Goal: Task Accomplishment & Management: Use online tool/utility

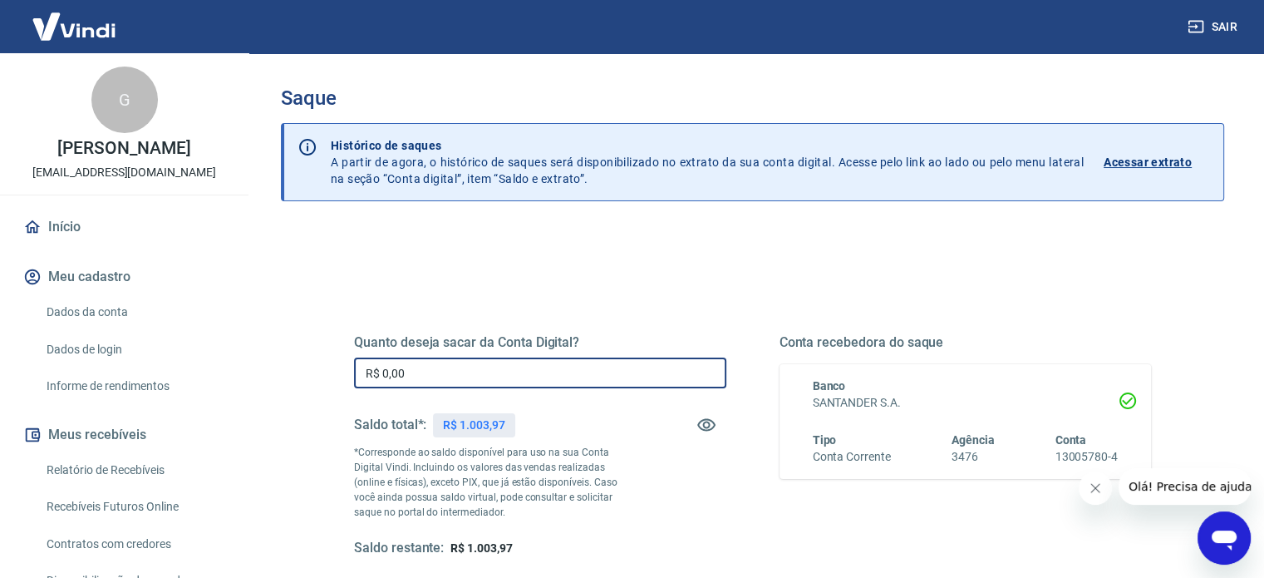
click at [485, 357] on input "R$ 0,00" at bounding box center [540, 372] width 372 height 31
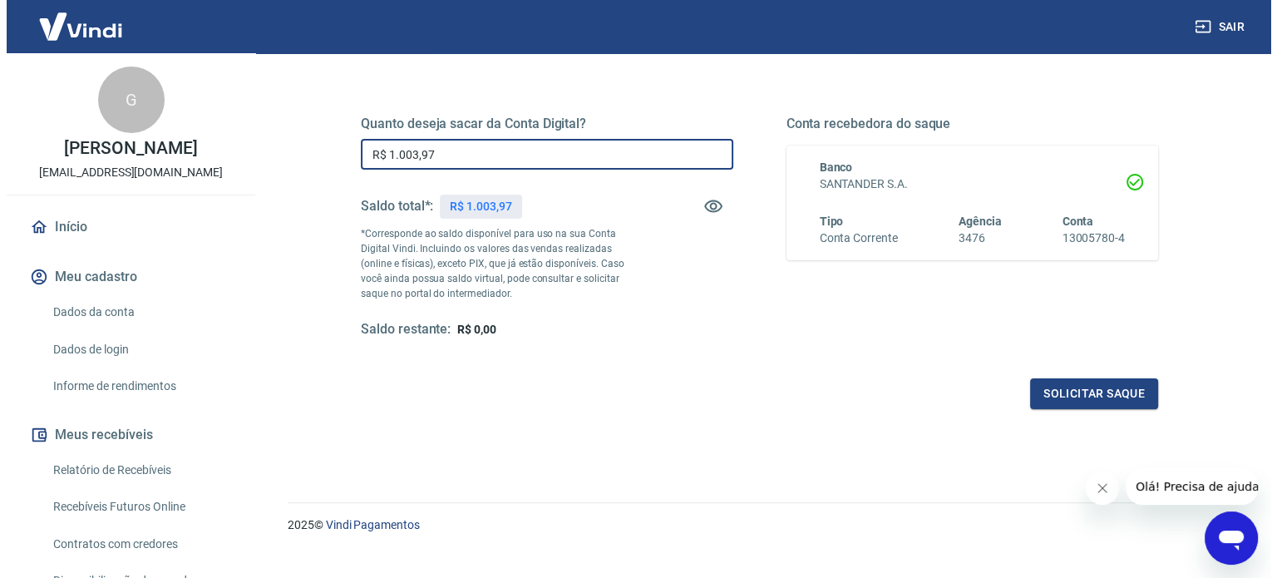
scroll to position [243, 0]
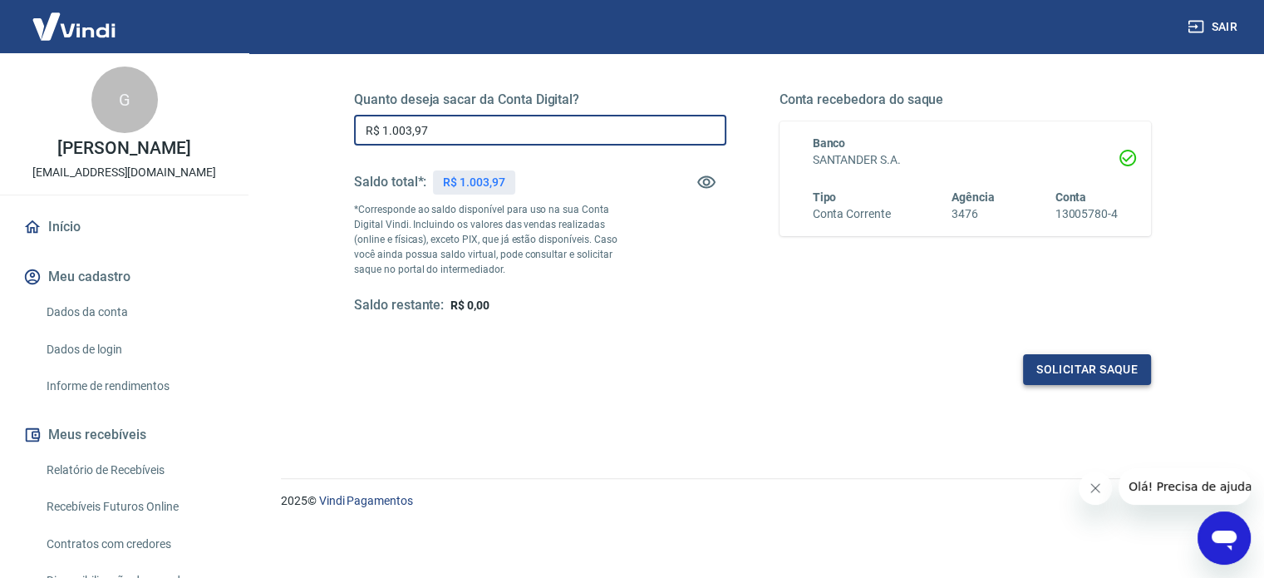
type input "R$ 1.003,97"
click at [1104, 375] on button "Solicitar saque" at bounding box center [1087, 369] width 128 height 31
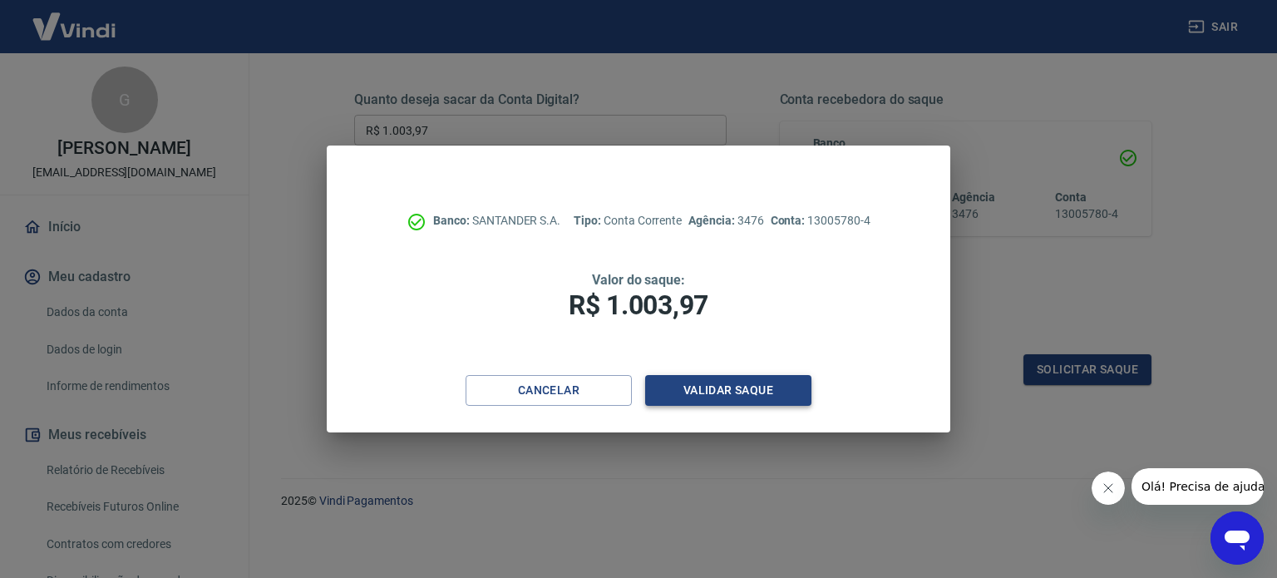
click at [790, 400] on button "Validar saque" at bounding box center [728, 390] width 166 height 31
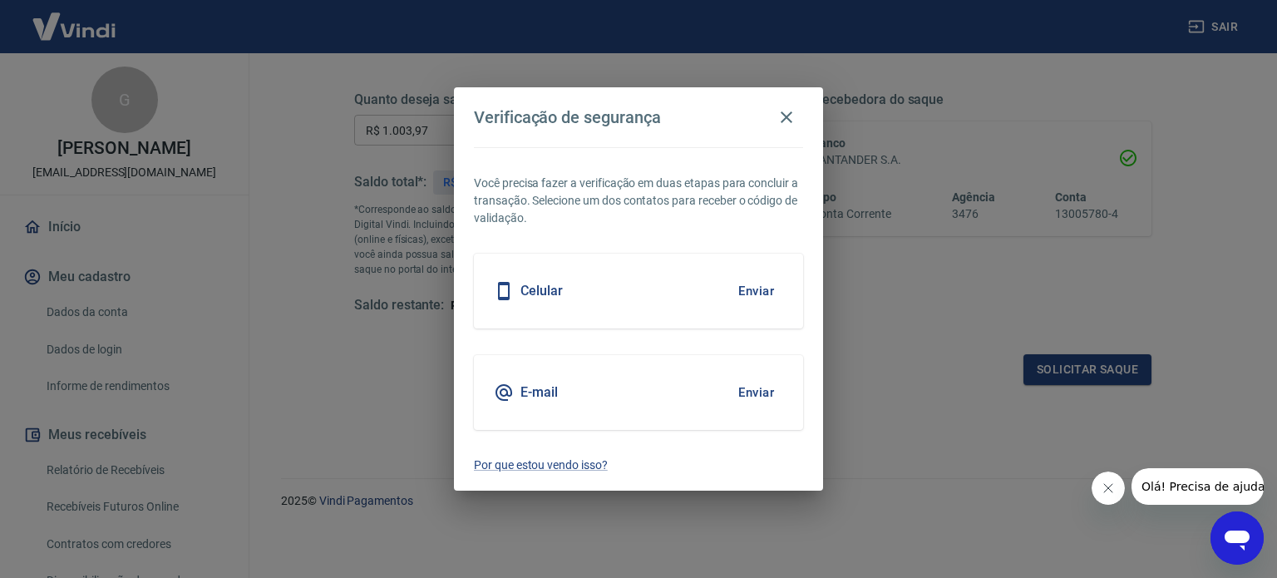
click at [636, 292] on div "Celular Enviar" at bounding box center [638, 290] width 329 height 75
click at [768, 285] on button "Enviar" at bounding box center [756, 290] width 54 height 35
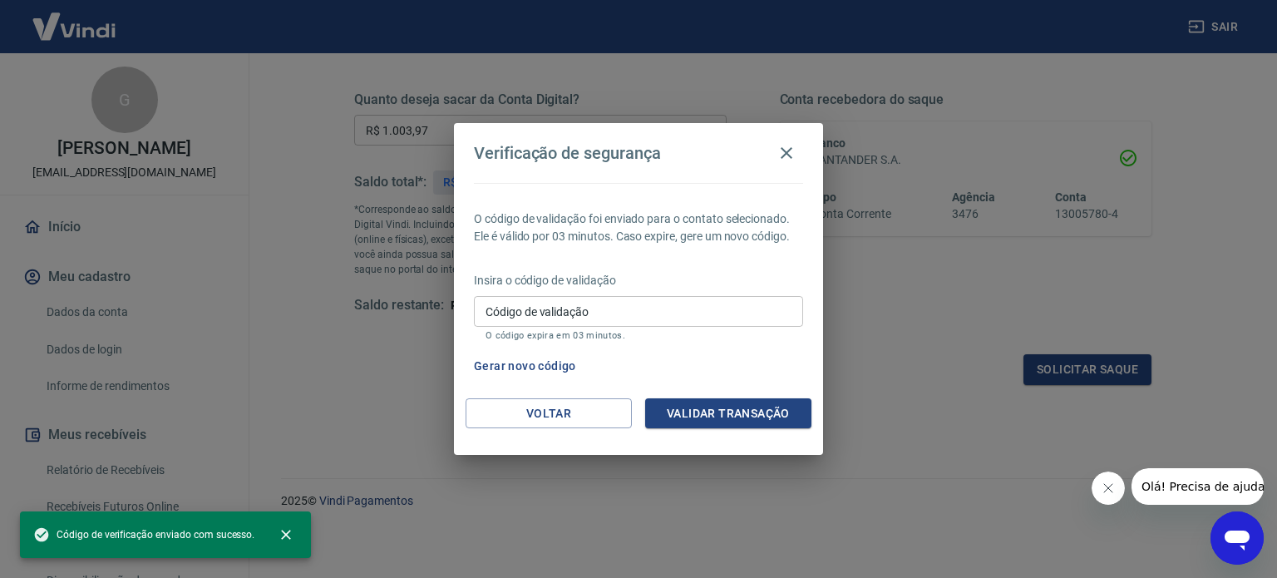
click at [665, 331] on p "O código expira em 03 minutos." at bounding box center [638, 335] width 306 height 11
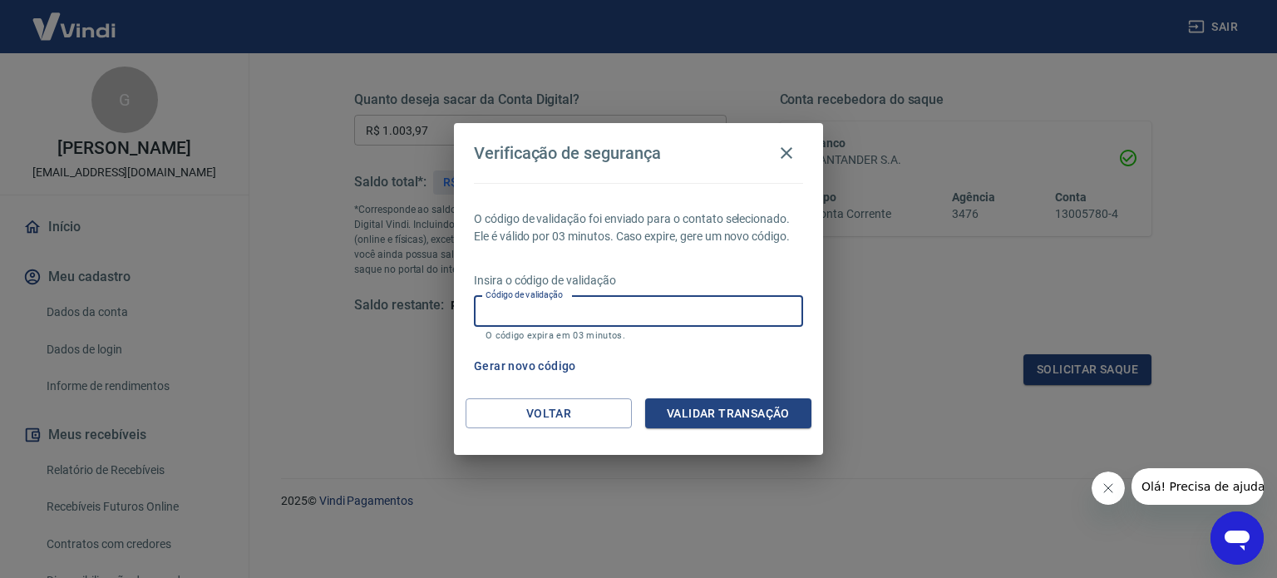
click at [678, 324] on input "Código de validação" at bounding box center [638, 311] width 329 height 31
click at [768, 406] on button "Validar transação" at bounding box center [728, 413] width 166 height 31
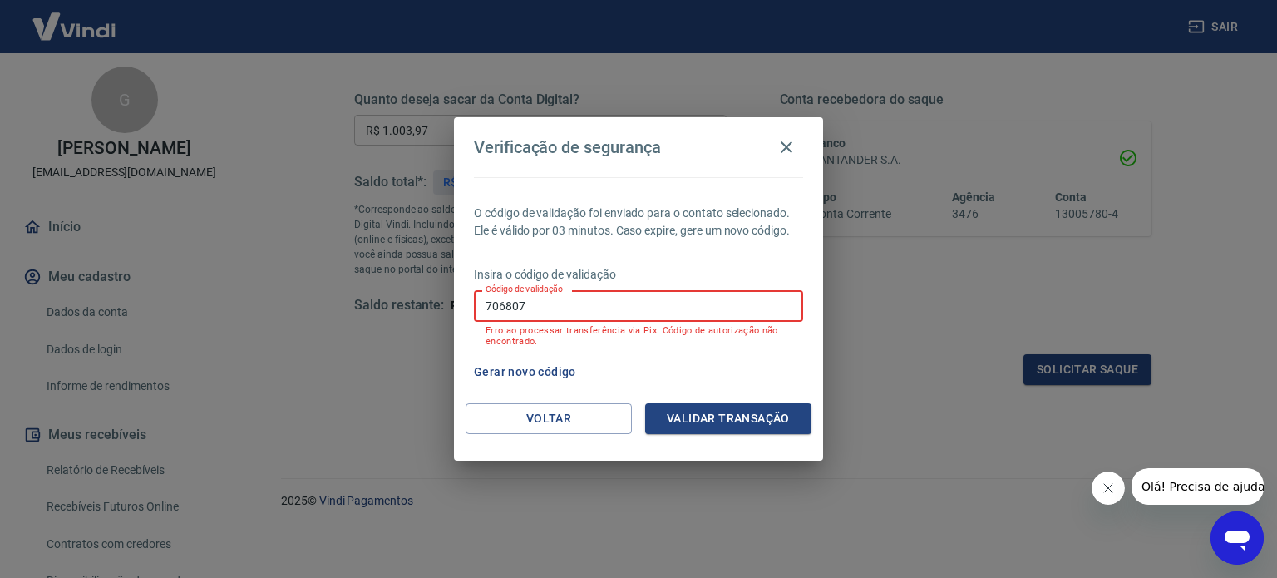
click at [608, 307] on input "706807" at bounding box center [638, 305] width 329 height 31
type input "706827"
click at [745, 421] on button "Validar transação" at bounding box center [728, 418] width 166 height 31
